Goal: Obtain resource: Download file/media

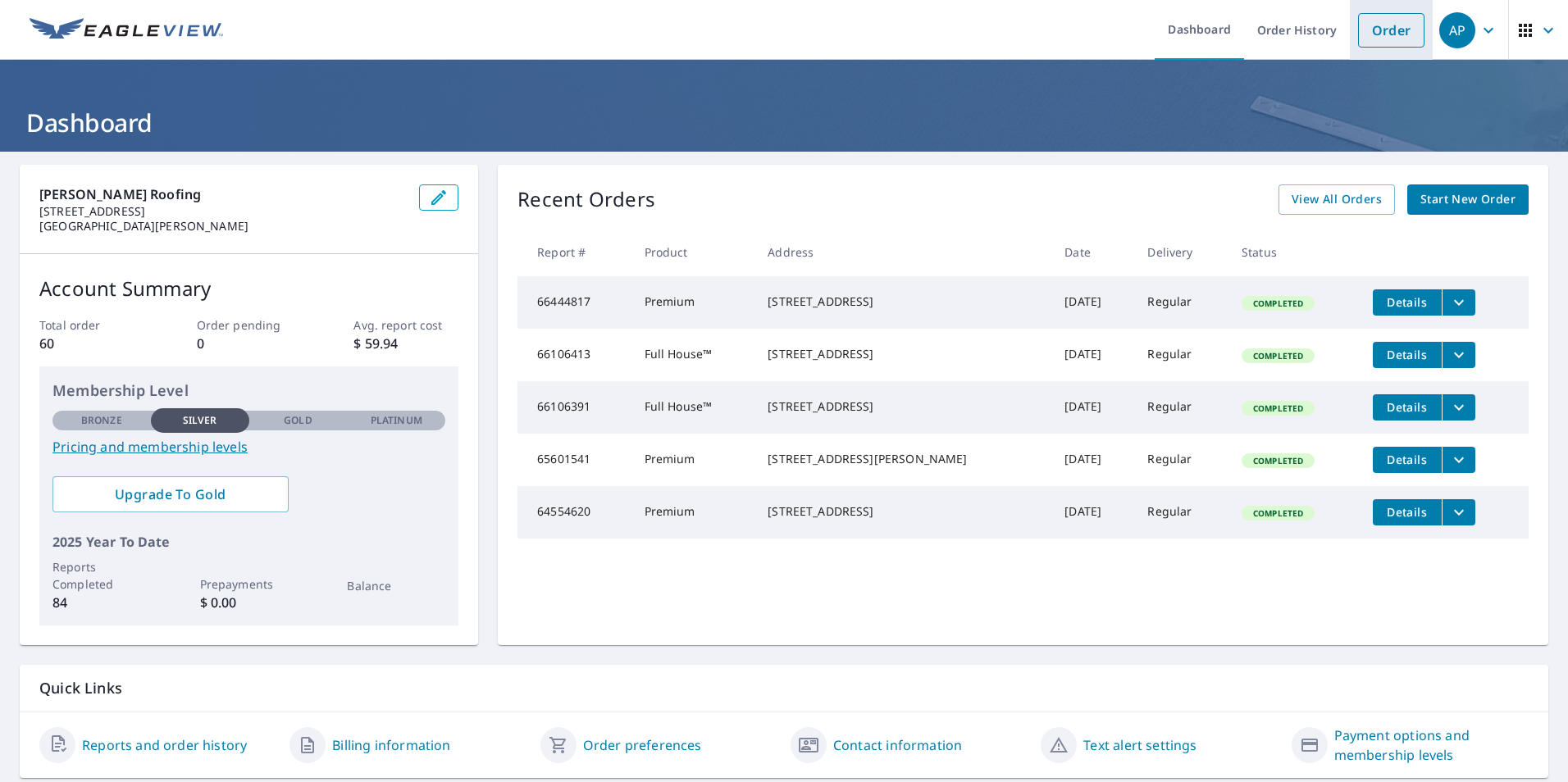
click at [1383, 36] on link "Order" at bounding box center [1391, 30] width 67 height 35
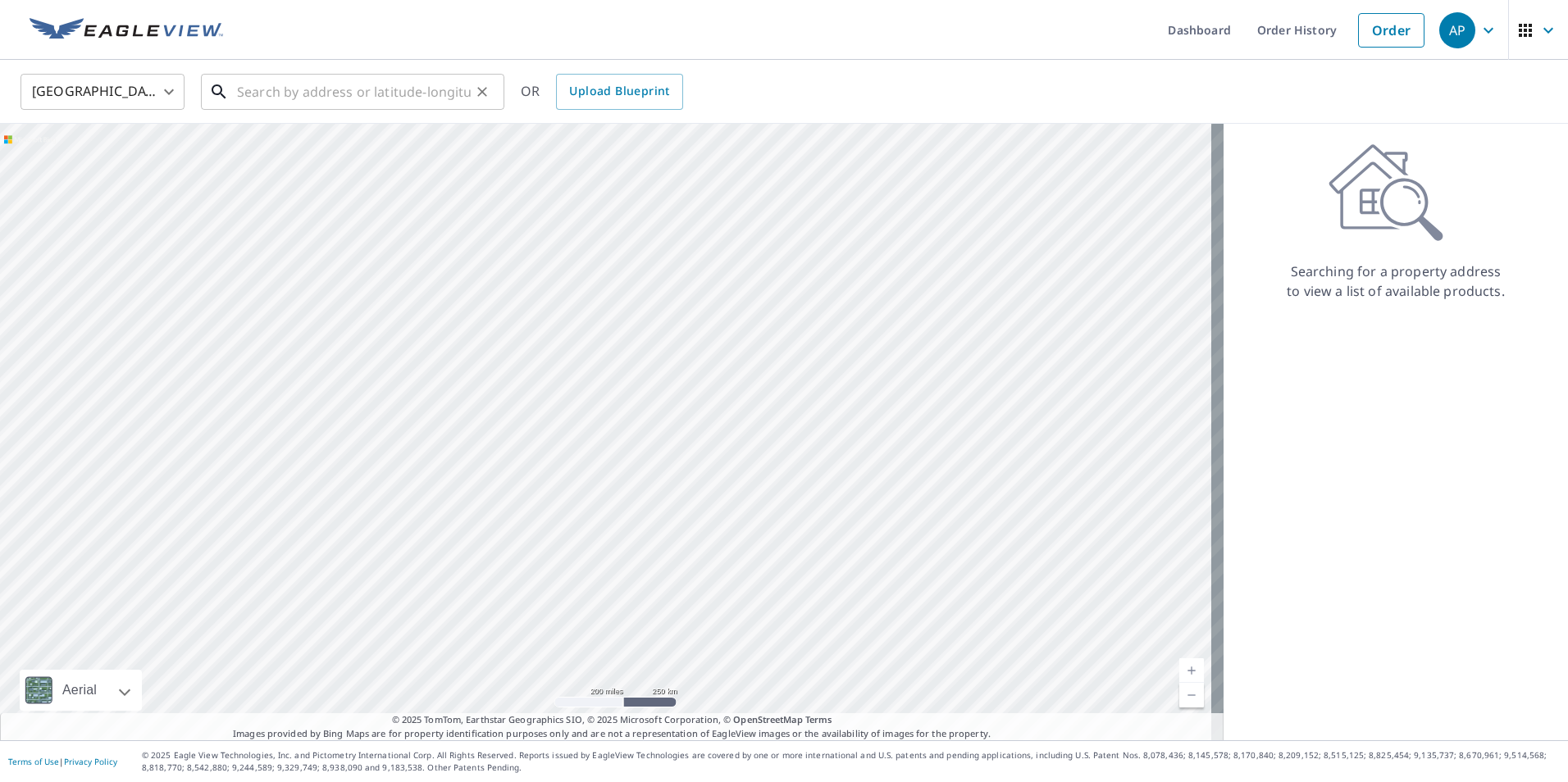
click at [310, 96] on input "text" at bounding box center [354, 92] width 234 height 46
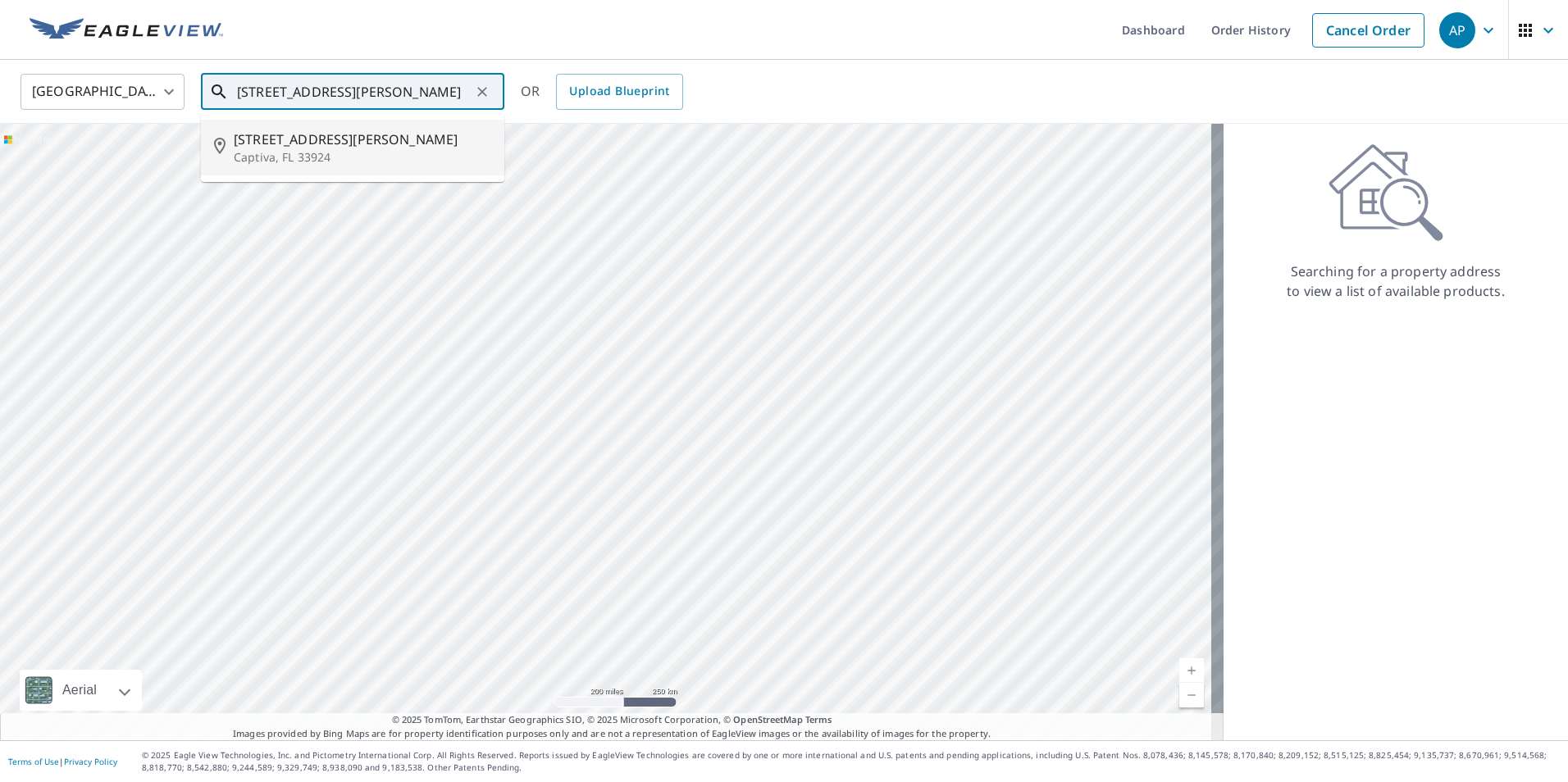
click at [332, 133] on span "[STREET_ADDRESS][PERSON_NAME]" at bounding box center [363, 139] width 257 height 20
type input "[STREET_ADDRESS][PERSON_NAME]"
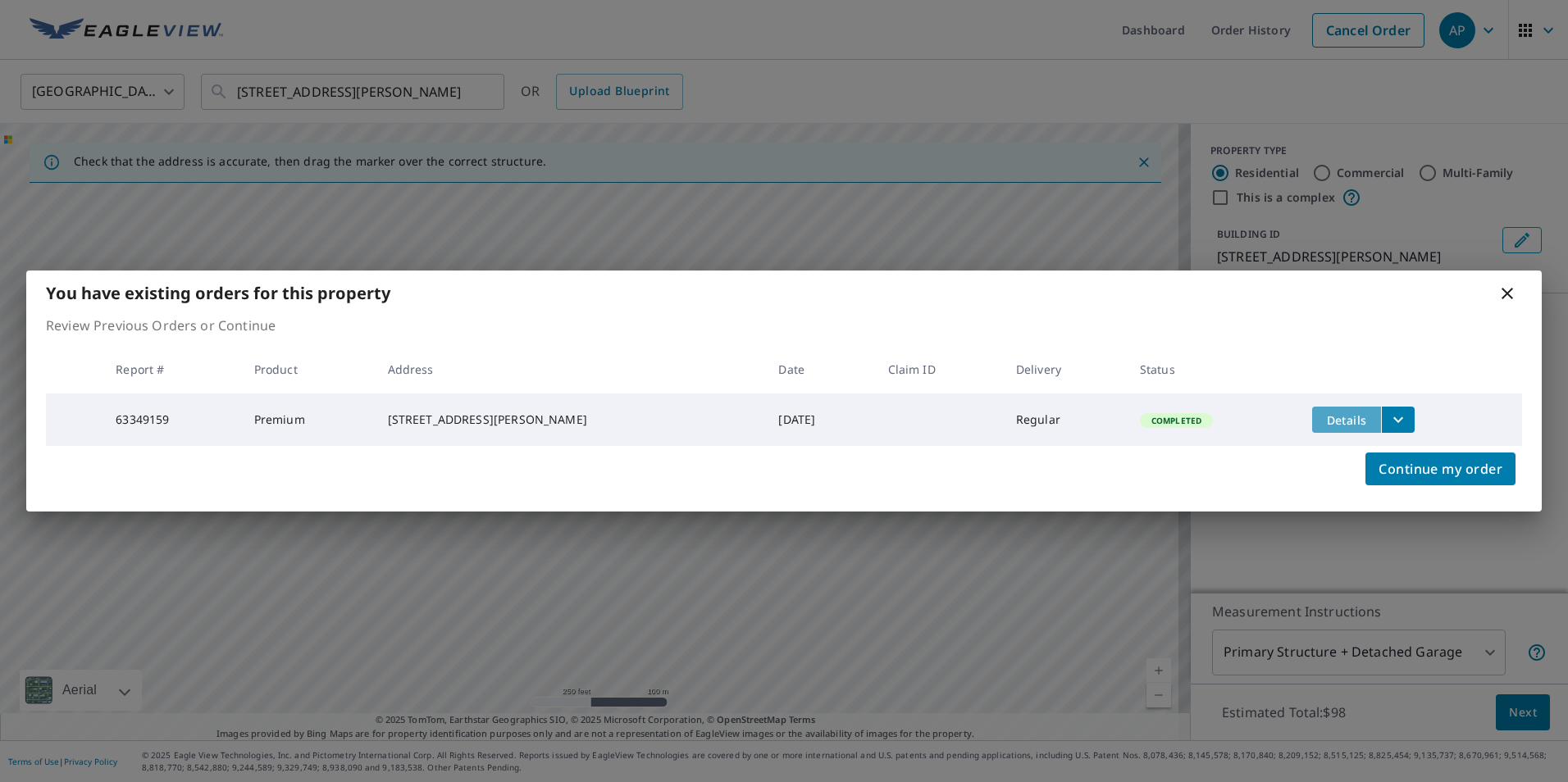
click at [1336, 420] on span "Details" at bounding box center [1346, 420] width 49 height 16
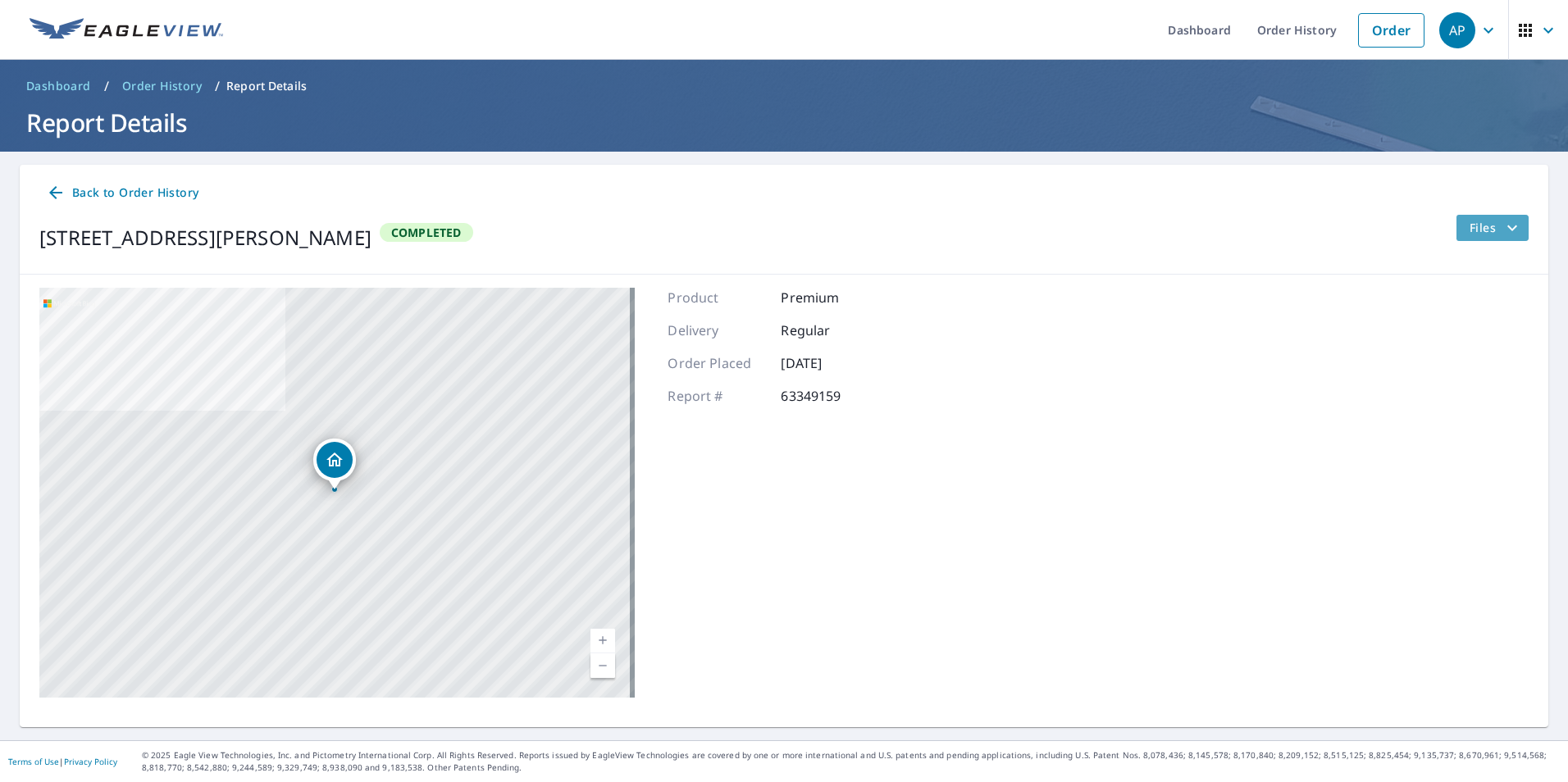
click at [1502, 232] on icon "filesDropdownBtn-63349159" at bounding box center [1512, 228] width 20 height 20
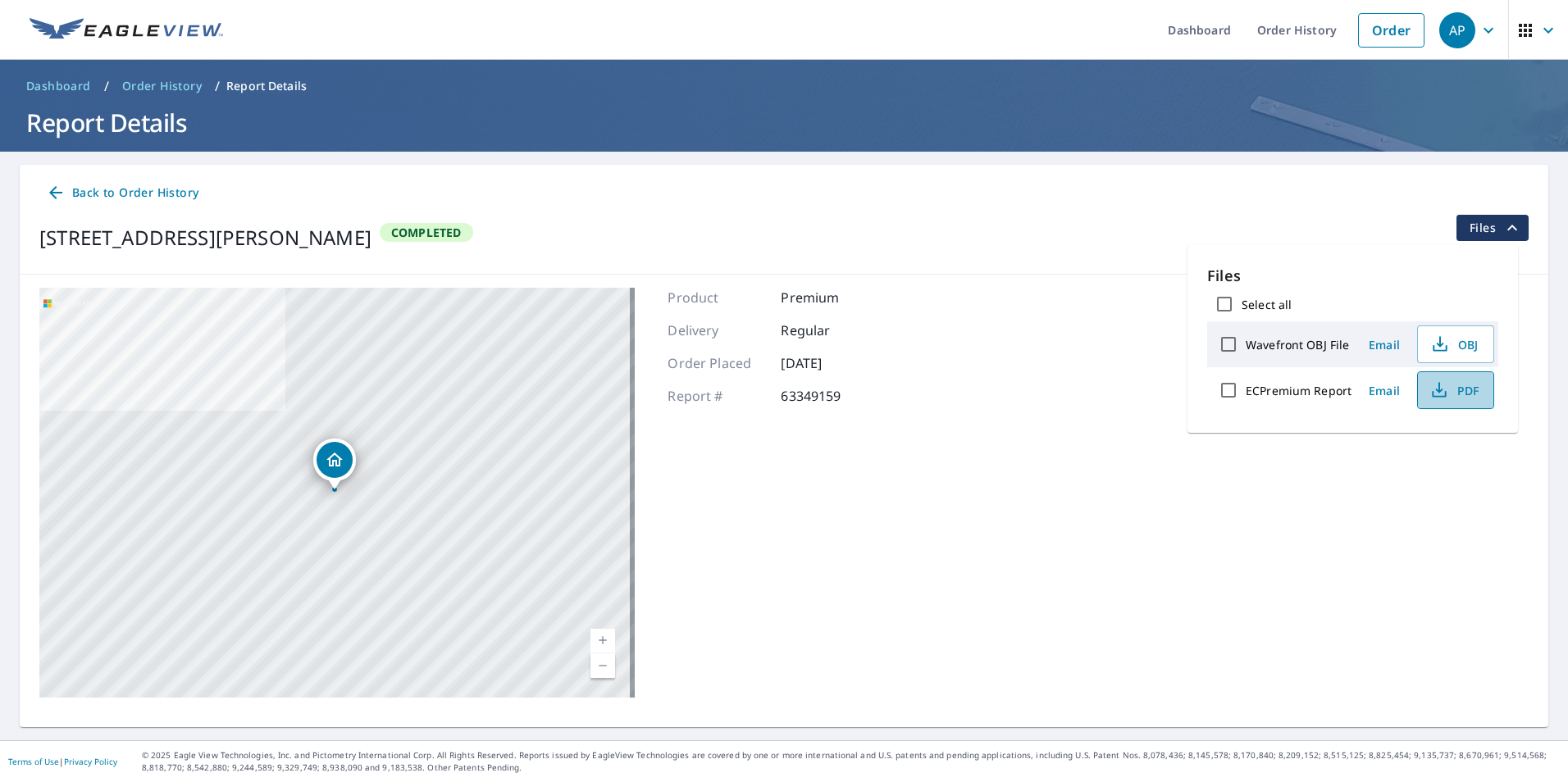
click at [1447, 385] on span "PDF" at bounding box center [1453, 391] width 53 height 20
